Goal: Find contact information: Find contact information

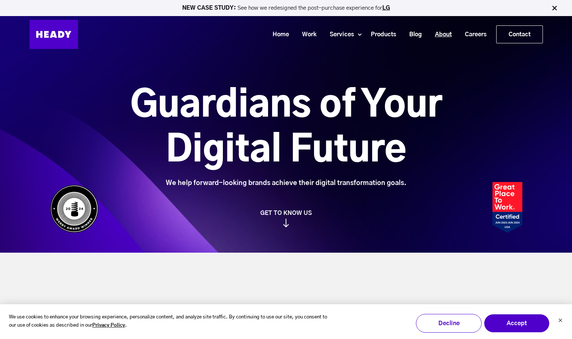
click at [439, 34] on link "About" at bounding box center [441, 35] width 30 height 14
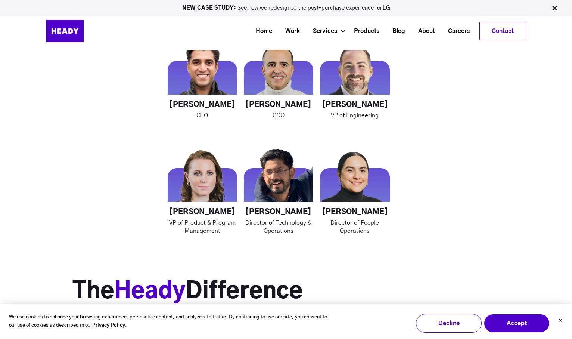
scroll to position [1050, 0]
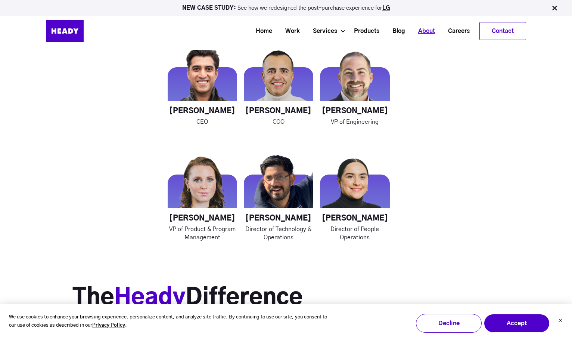
click at [429, 32] on link "About" at bounding box center [424, 31] width 30 height 14
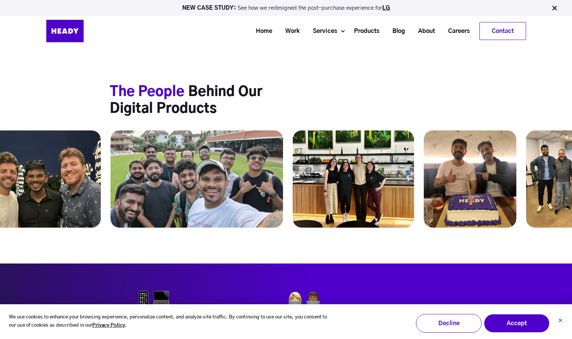
scroll to position [2832, 0]
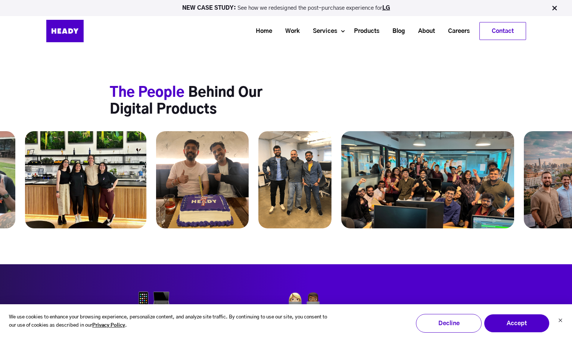
click at [165, 86] on span "The People" at bounding box center [147, 92] width 75 height 13
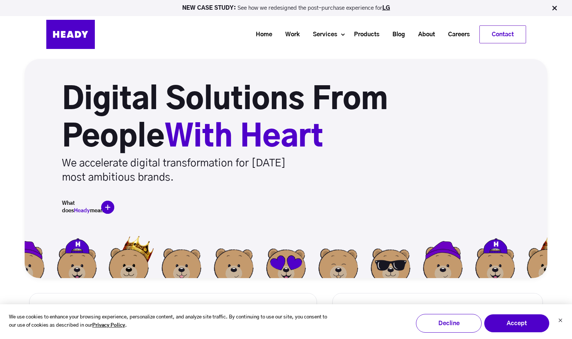
scroll to position [0, 0]
click at [503, 34] on link "Contact" at bounding box center [503, 34] width 46 height 17
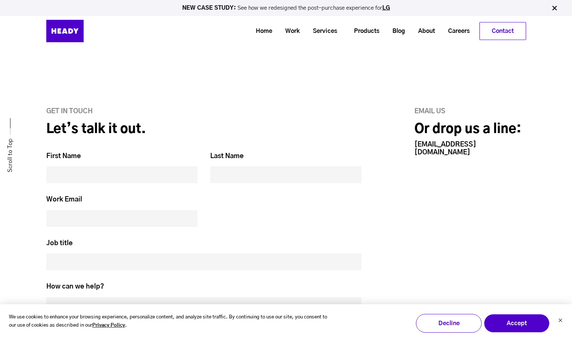
scroll to position [244, 0]
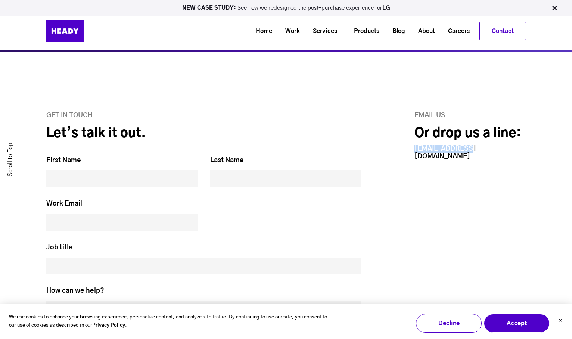
drag, startPoint x: 470, startPoint y: 149, endPoint x: 412, endPoint y: 149, distance: 57.2
click at [412, 149] on div "Email us Or drop us a line: hello@heady.io" at bounding box center [454, 257] width 144 height 291
copy link "[EMAIL_ADDRESS][DOMAIN_NAME]"
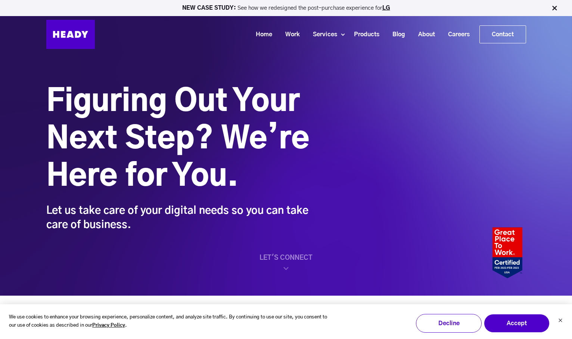
scroll to position [0, 0]
click at [460, 32] on link "Careers" at bounding box center [456, 35] width 35 height 14
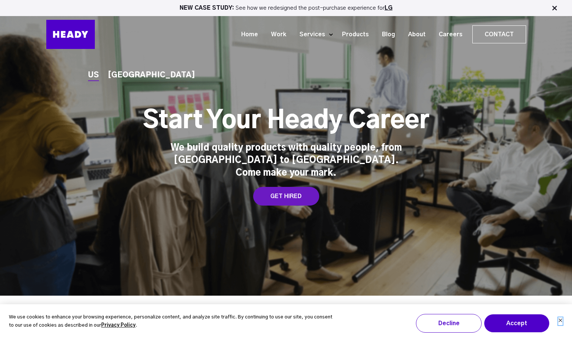
click at [561, 321] on icon "Dismiss cookie banner" at bounding box center [560, 320] width 3 height 3
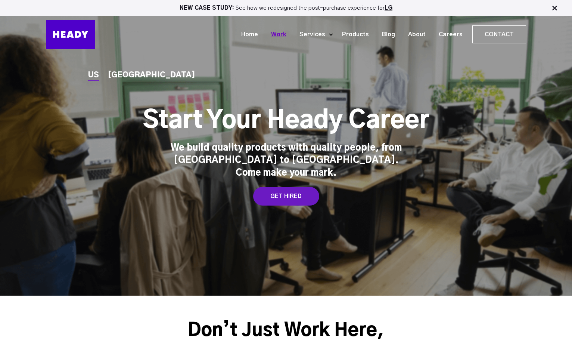
click at [287, 32] on link "Work" at bounding box center [276, 35] width 28 height 14
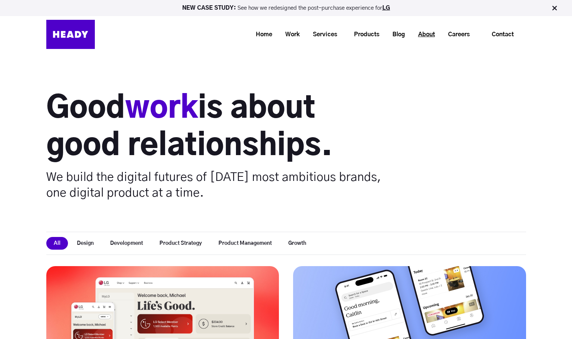
click at [422, 32] on link "About" at bounding box center [424, 35] width 30 height 14
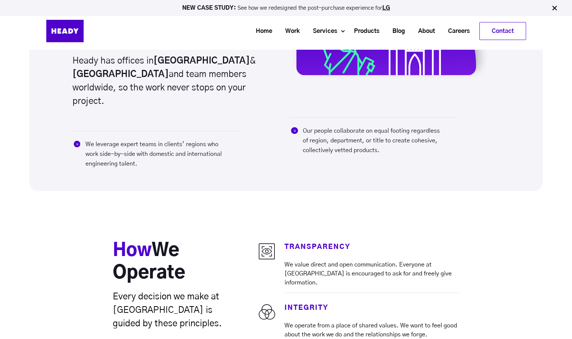
scroll to position [1606, 0]
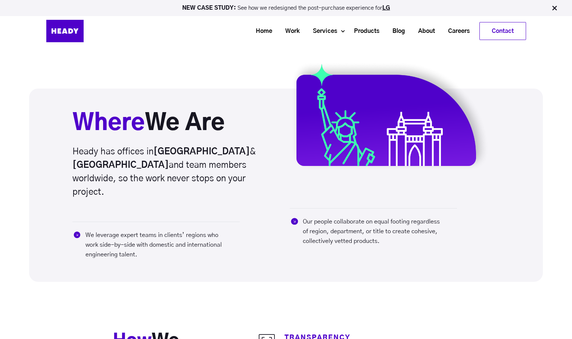
click at [169, 161] on strong "[GEOGRAPHIC_DATA]" at bounding box center [120, 165] width 96 height 9
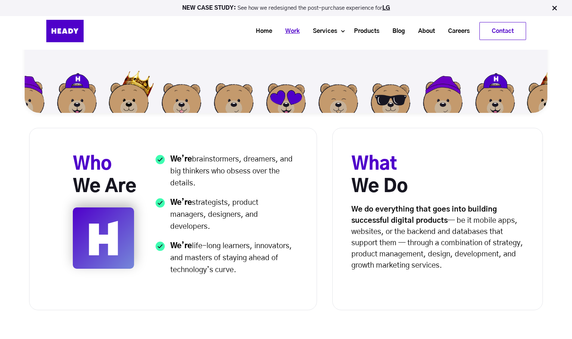
scroll to position [151, 0]
